Goal: Information Seeking & Learning: Learn about a topic

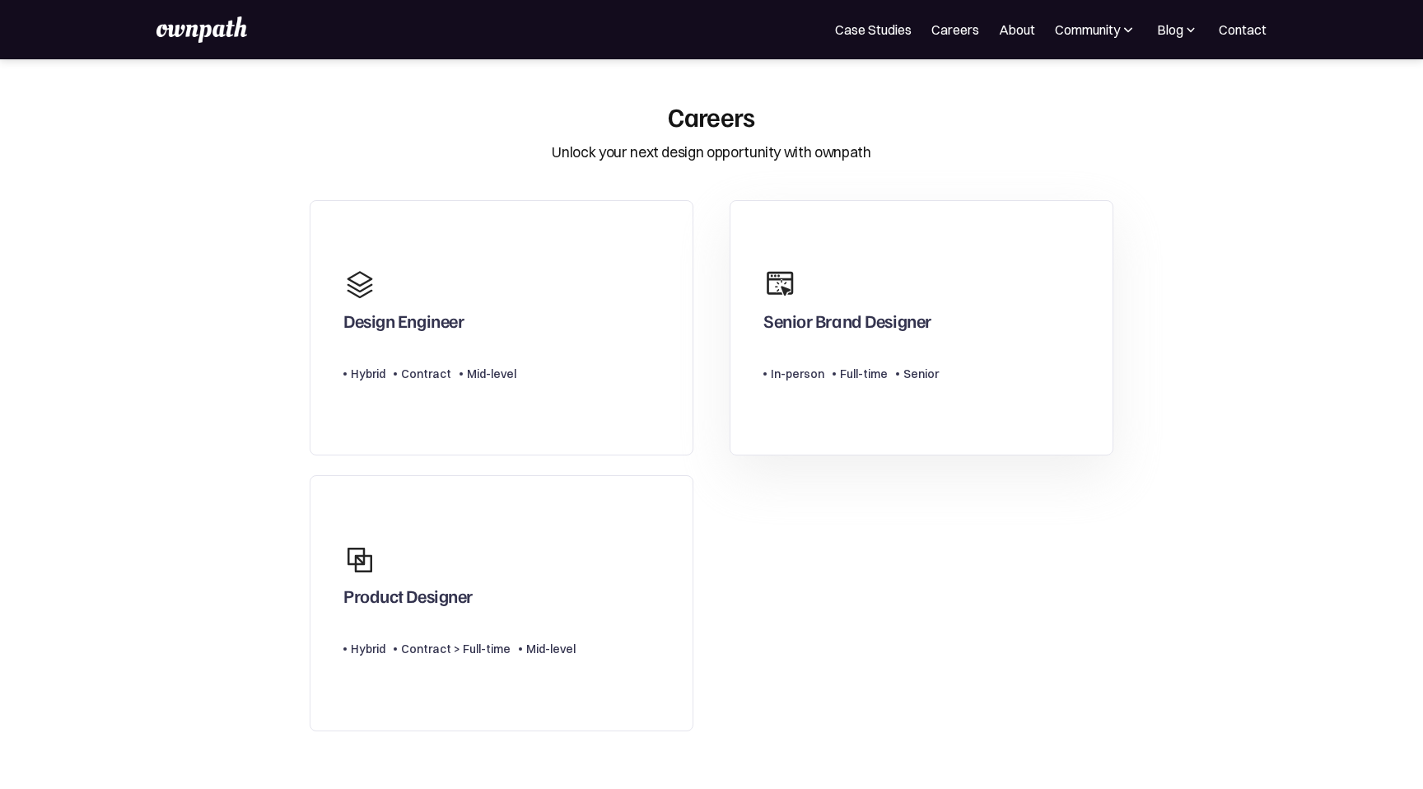
click at [905, 296] on div "Senior Brand Designer" at bounding box center [850, 299] width 175 height 79
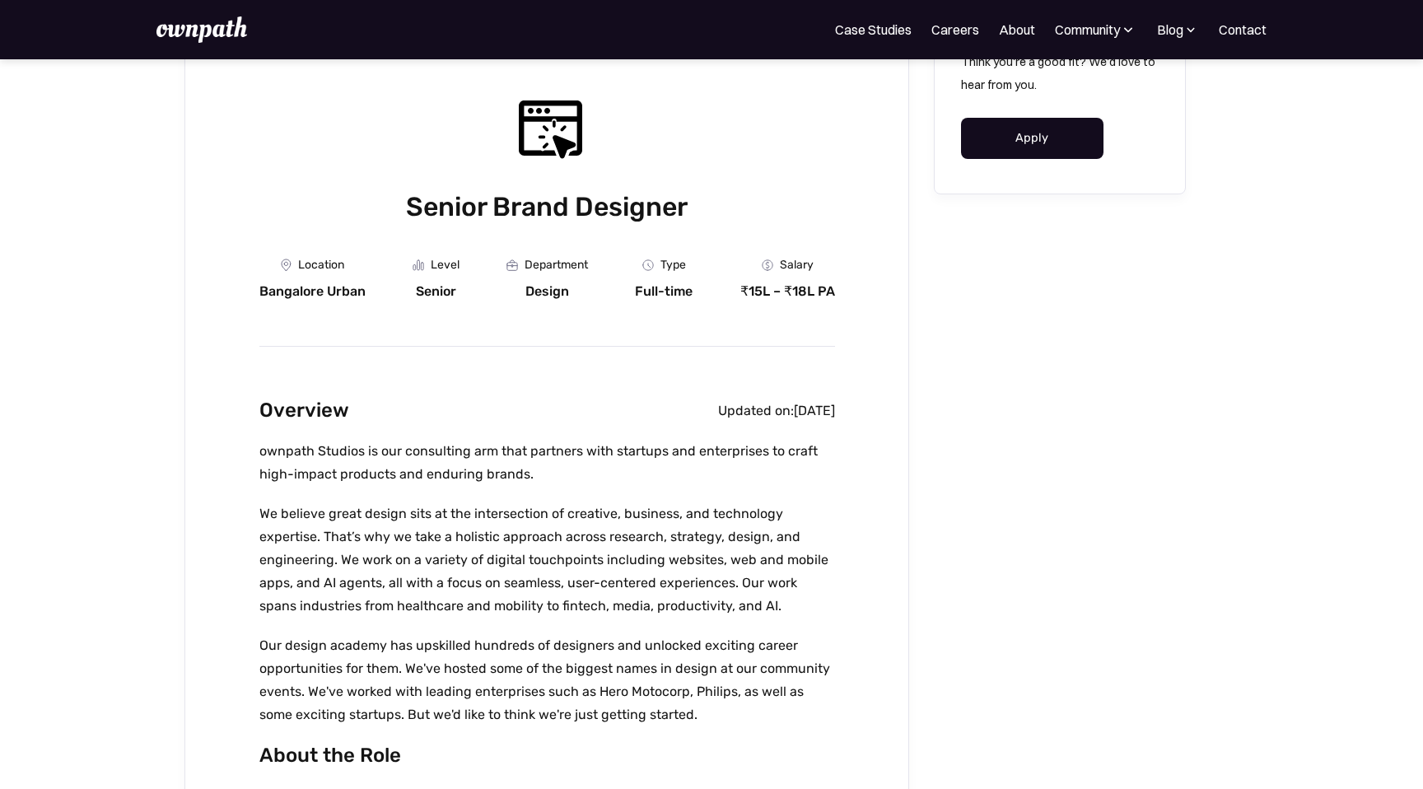
scroll to position [127, 0]
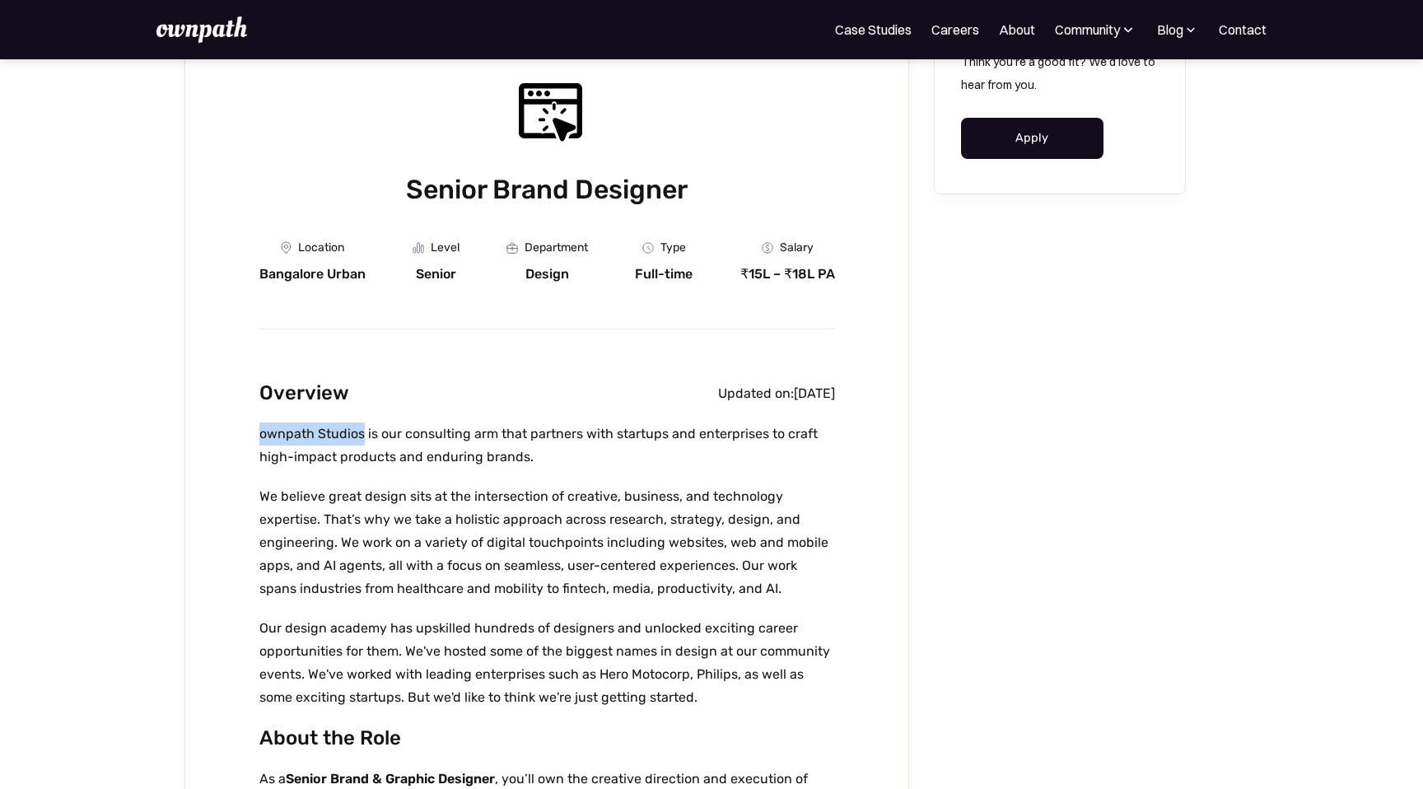
drag, startPoint x: 361, startPoint y: 436, endPoint x: 259, endPoint y: 437, distance: 101.3
click at [259, 437] on p "ownpath Studios is our consulting arm that partners with startups and enterpris…" at bounding box center [546, 445] width 575 height 46
